Goal: Information Seeking & Learning: Learn about a topic

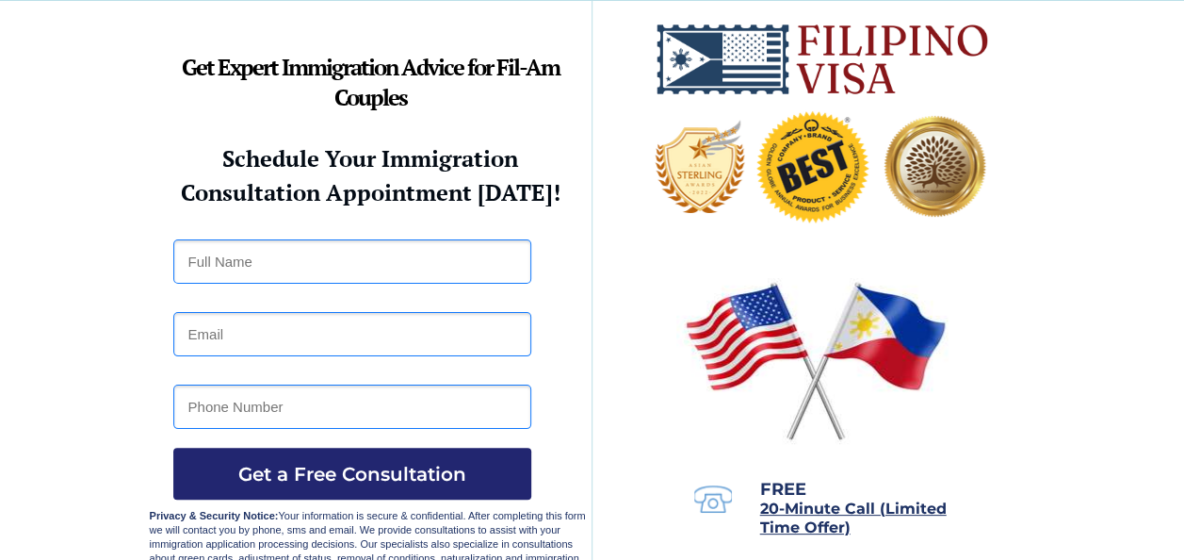
drag, startPoint x: 66, startPoint y: 9, endPoint x: 76, endPoint y: 6, distance: 11.0
click at [76, 6] on div at bounding box center [592, 287] width 1184 height 572
click at [1176, 533] on div at bounding box center [592, 287] width 1184 height 572
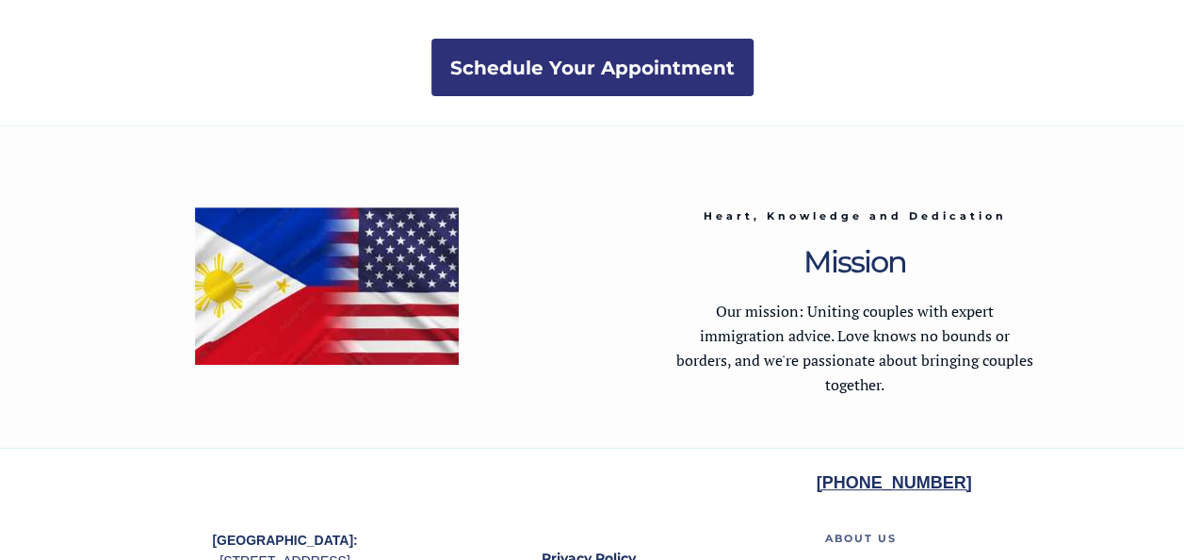
scroll to position [3819, 0]
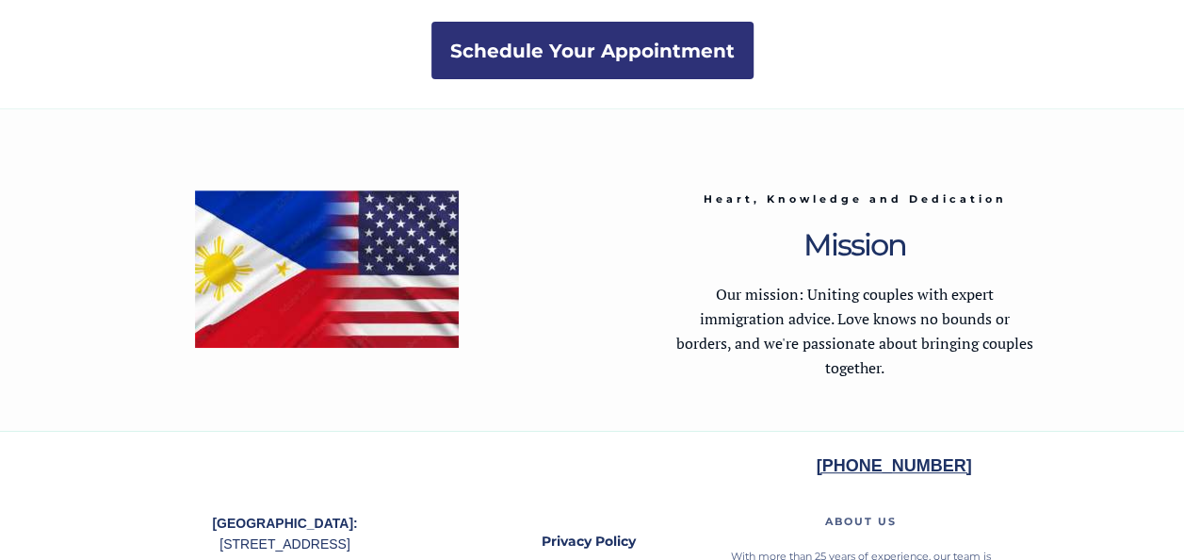
click at [1132, 489] on div at bounding box center [592, 571] width 1184 height 281
drag, startPoint x: 726, startPoint y: 372, endPoint x: 695, endPoint y: 373, distance: 31.1
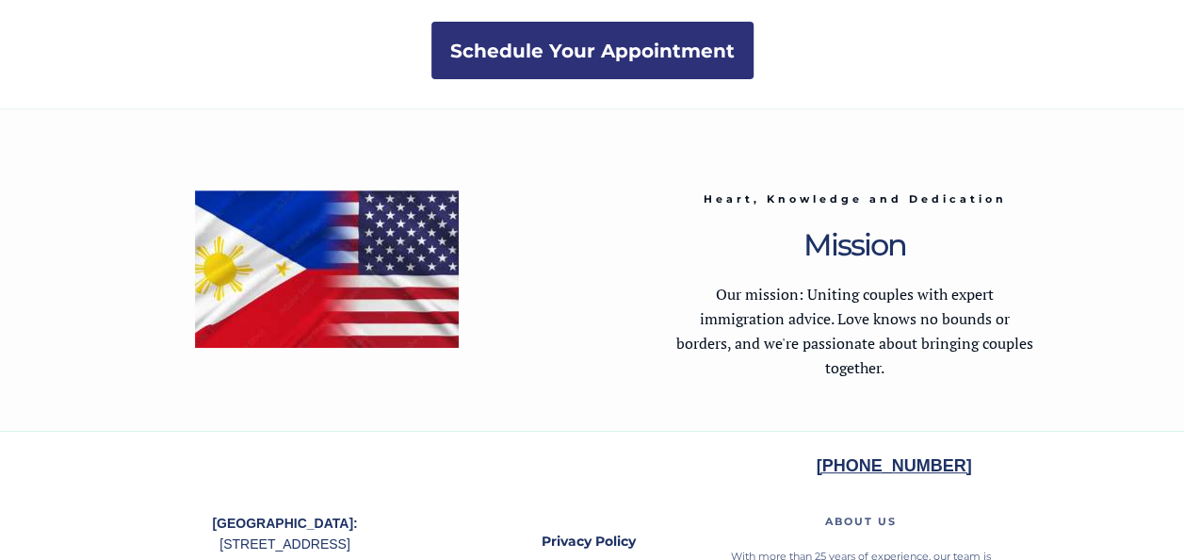
click at [695, 373] on p "Our mission: Uniting couples with expert immigration advice. Love knows no boun…" at bounding box center [856, 332] width 360 height 98
drag, startPoint x: 135, startPoint y: 28, endPoint x: 90, endPoint y: 15, distance: 46.2
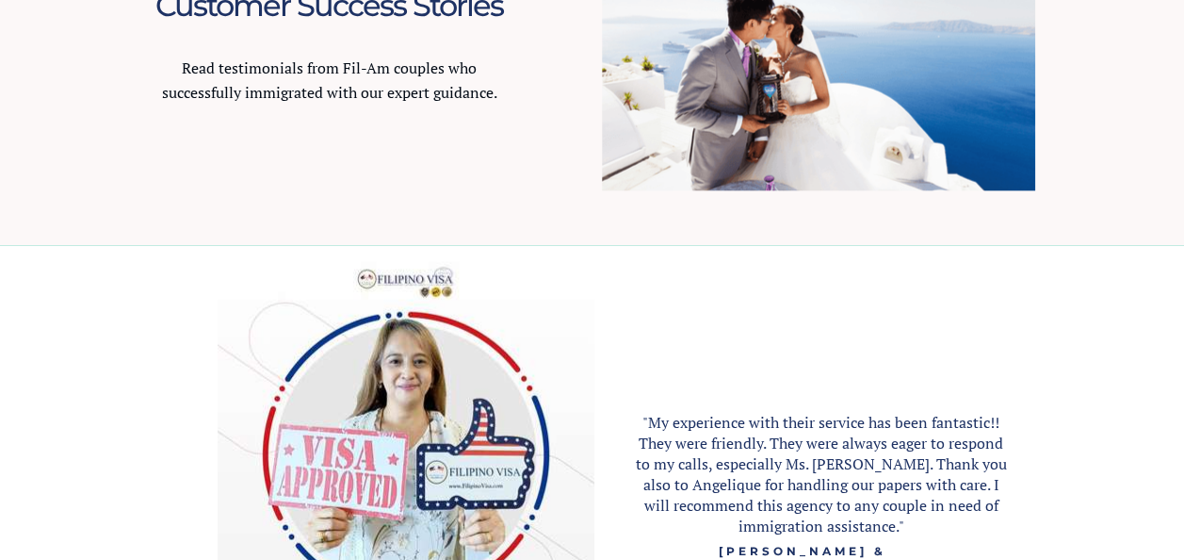
scroll to position [1909, 0]
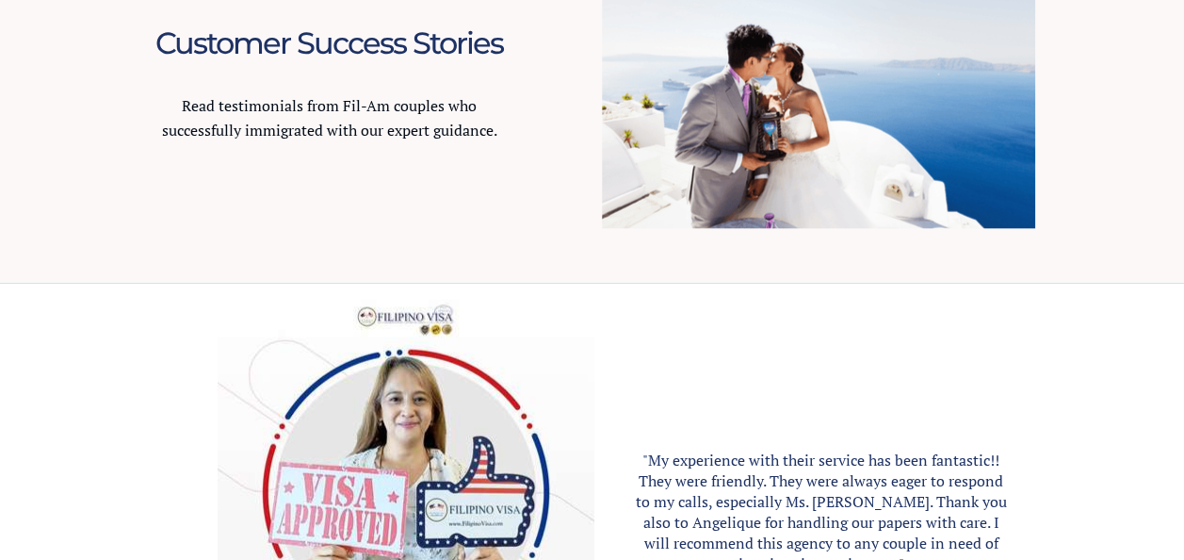
click at [784, 113] on img at bounding box center [818, 99] width 433 height 259
click at [763, 105] on img at bounding box center [818, 99] width 433 height 259
click at [767, 56] on img at bounding box center [818, 99] width 433 height 259
